Goal: Transaction & Acquisition: Purchase product/service

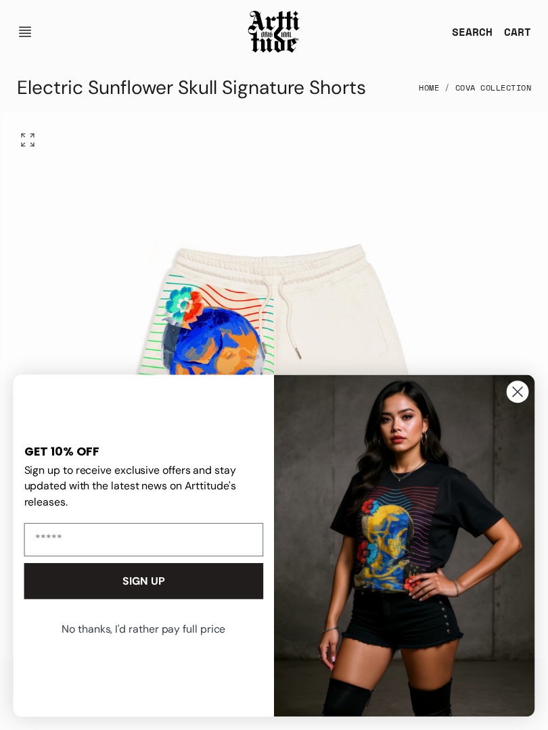
click at [161, 431] on div "GET 10% OFF Sign up to receive exclusive offers and stay updated with the lates…" at bounding box center [146, 545] width 255 height 321
click at [228, 231] on img "1 / 3" at bounding box center [274, 386] width 546 height 546
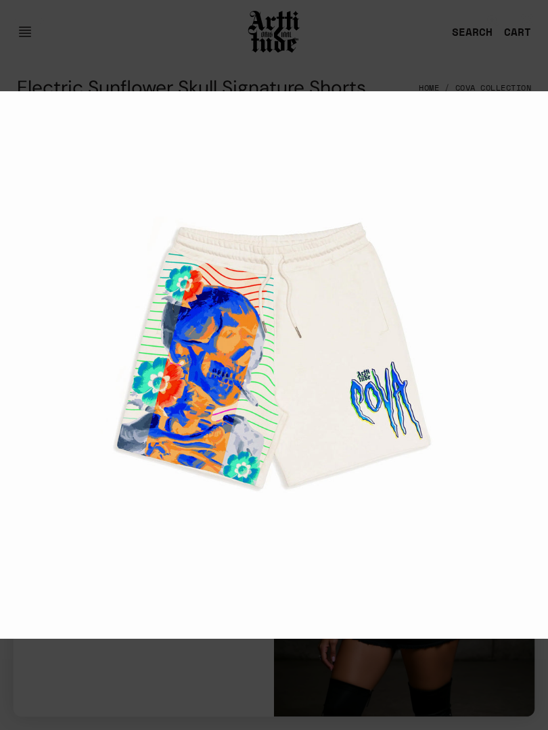
click at [97, 212] on img at bounding box center [274, 365] width 548 height 548
click at [437, 255] on img at bounding box center [274, 365] width 548 height 548
click at [183, 206] on img at bounding box center [274, 365] width 548 height 548
click at [462, 80] on div at bounding box center [274, 365] width 548 height 730
click at [344, 225] on img at bounding box center [274, 365] width 548 height 548
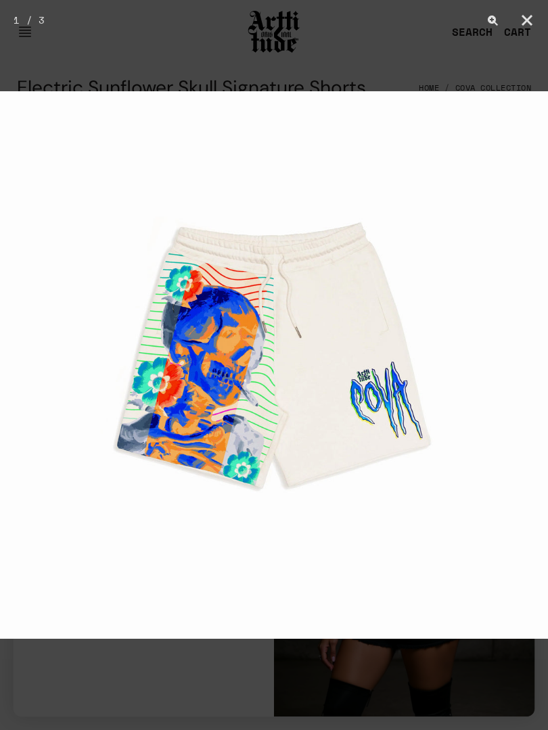
click at [336, 212] on img at bounding box center [274, 365] width 548 height 548
click at [272, 195] on img at bounding box center [274, 365] width 548 height 548
click at [425, 85] on div at bounding box center [274, 365] width 548 height 730
click at [429, 102] on img at bounding box center [274, 365] width 548 height 548
click at [383, 93] on img at bounding box center [274, 365] width 548 height 548
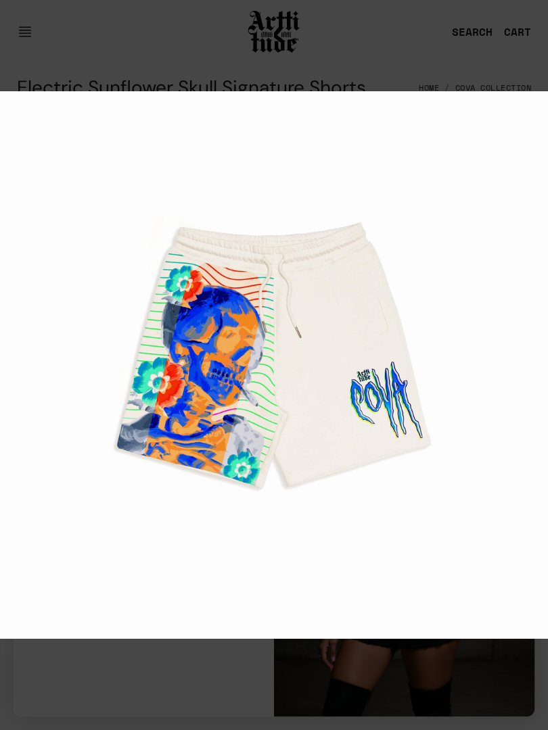
click at [392, 89] on div at bounding box center [274, 365] width 548 height 730
click at [442, 113] on img at bounding box center [274, 365] width 548 height 548
click at [377, 72] on div at bounding box center [274, 365] width 548 height 730
click at [377, 91] on img at bounding box center [274, 365] width 548 height 548
click at [99, 377] on img at bounding box center [274, 365] width 548 height 548
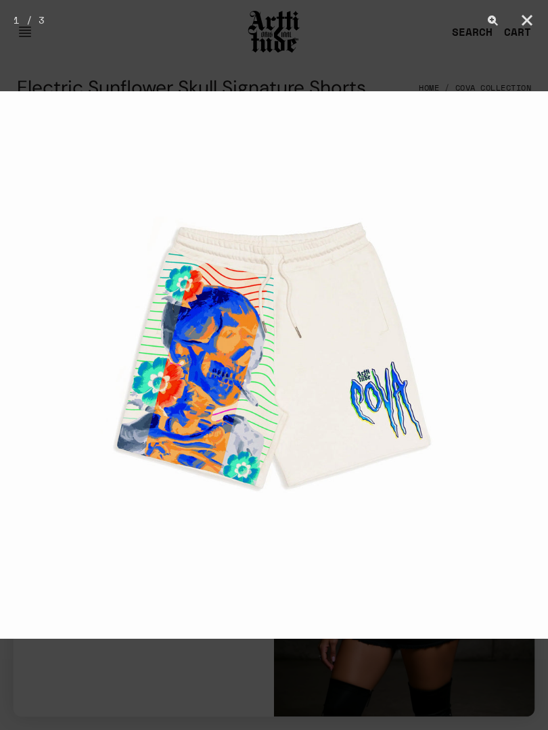
click at [214, 297] on img at bounding box center [274, 365] width 548 height 548
click at [154, 335] on img at bounding box center [274, 365] width 548 height 548
